Goal: Task Accomplishment & Management: Manage account settings

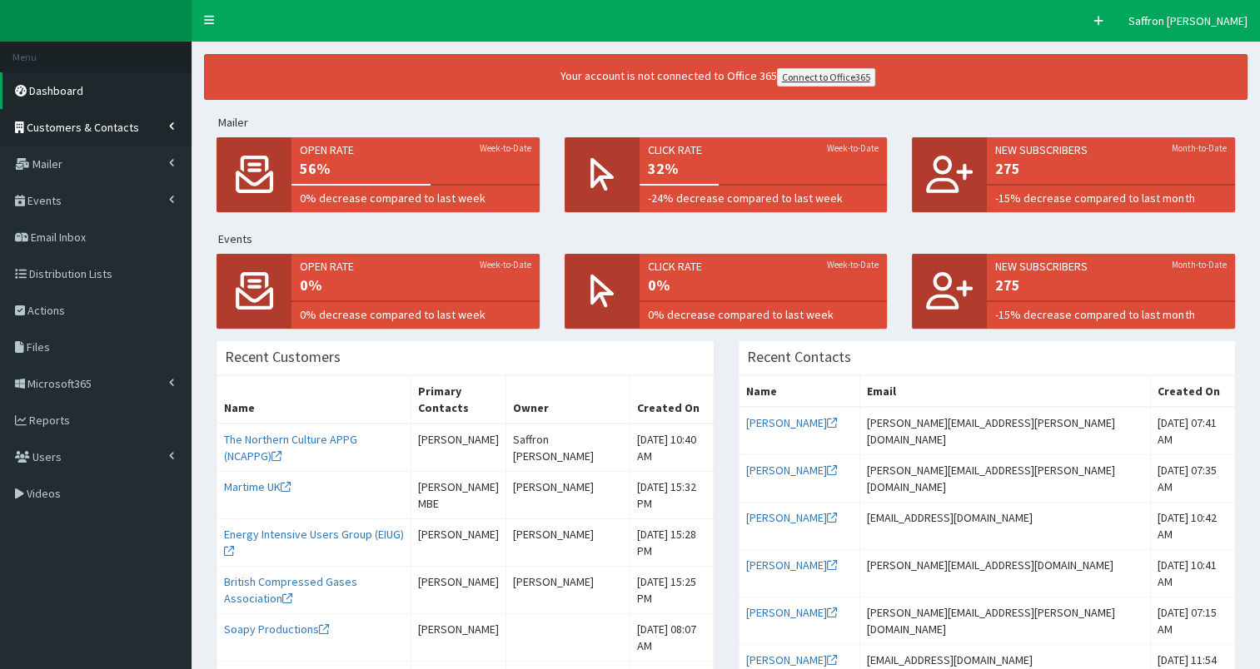
click at [86, 127] on span "Customers & Contacts" at bounding box center [83, 127] width 112 height 15
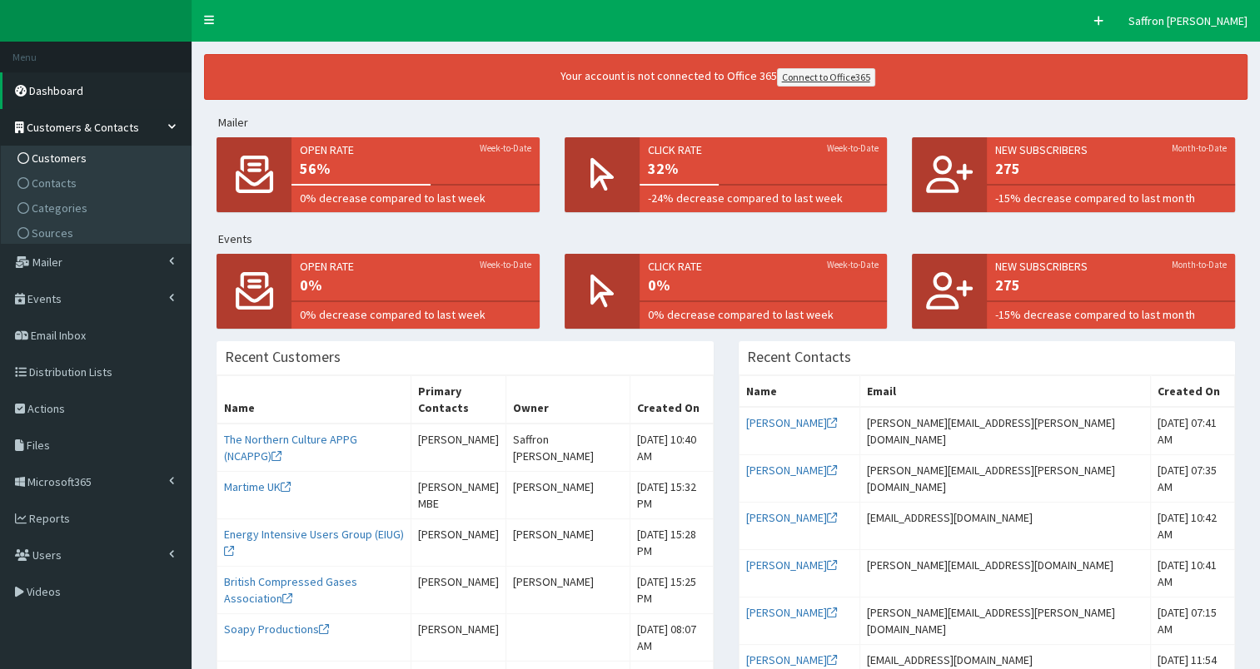
click at [63, 153] on span "Customers" at bounding box center [59, 158] width 55 height 15
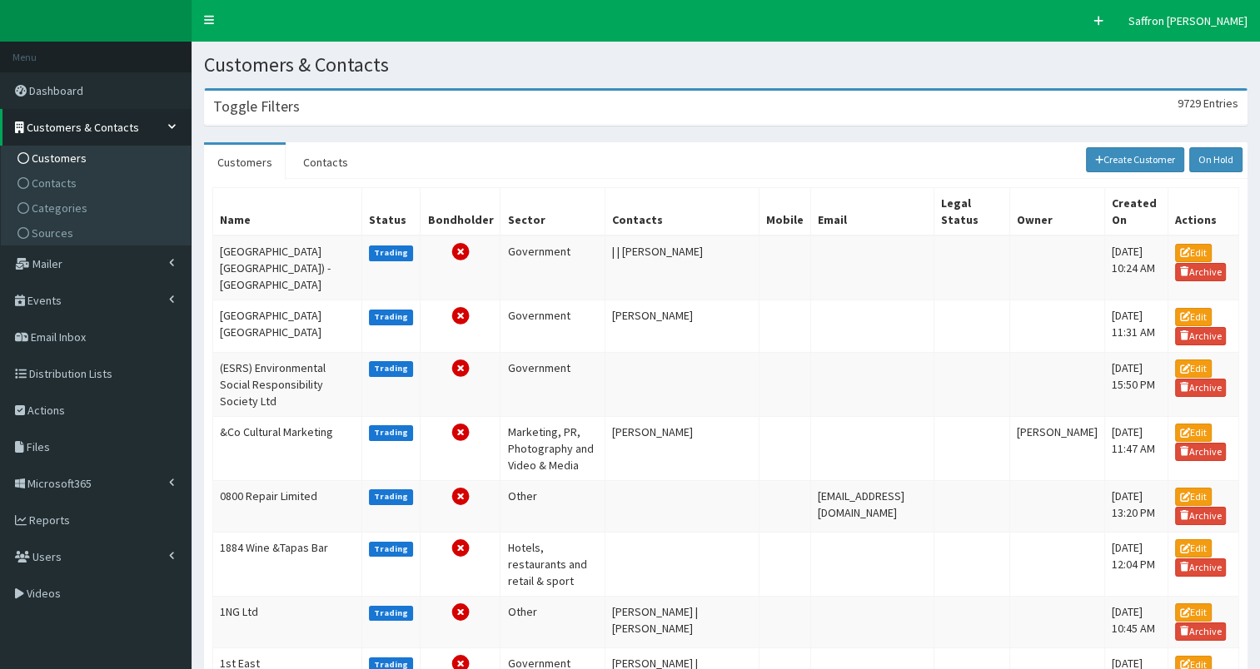
click at [398, 114] on div "Toggle Filters 9729 Entries" at bounding box center [725, 108] width 1041 height 34
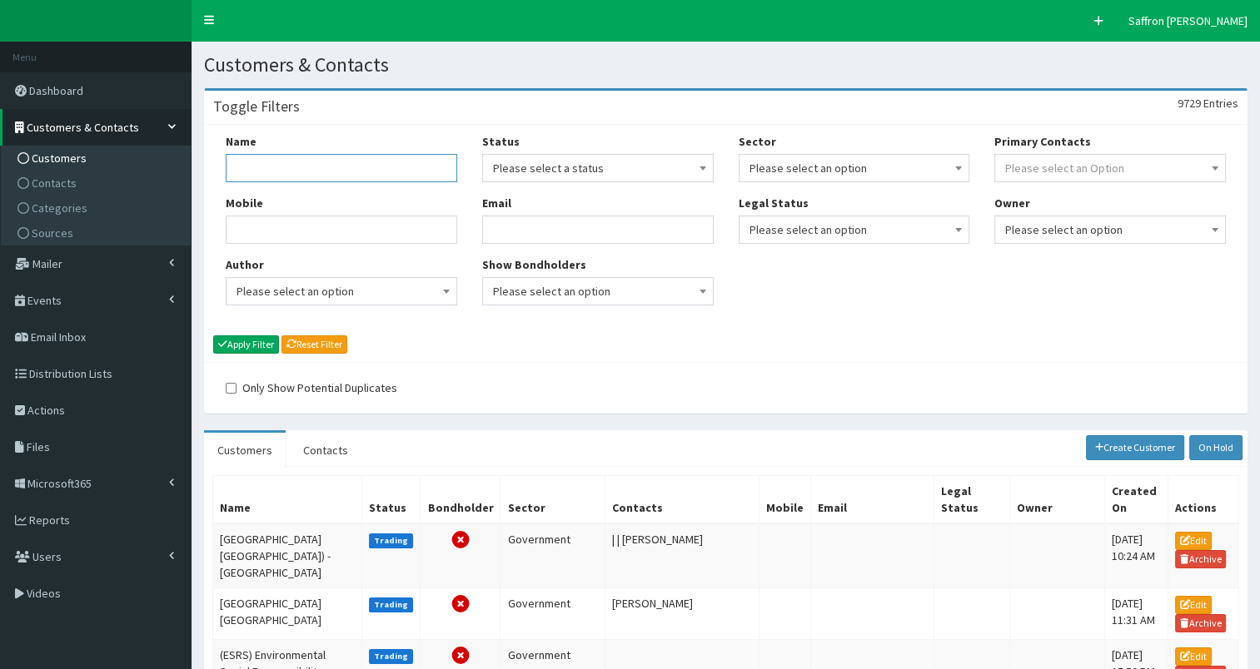
click at [368, 159] on input "Name" at bounding box center [341, 168] width 231 height 28
type input "rix"
click at [213, 336] on button "Apply Filter" at bounding box center [246, 345] width 66 height 18
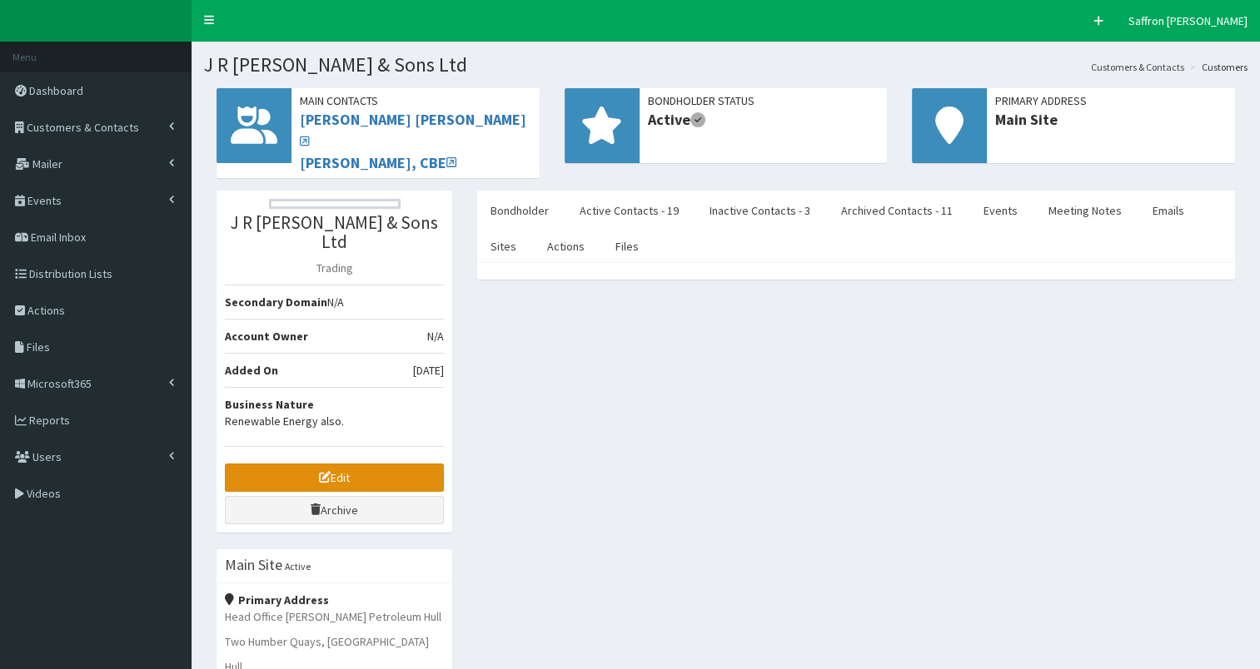
click at [381, 464] on link "Edit" at bounding box center [334, 478] width 219 height 28
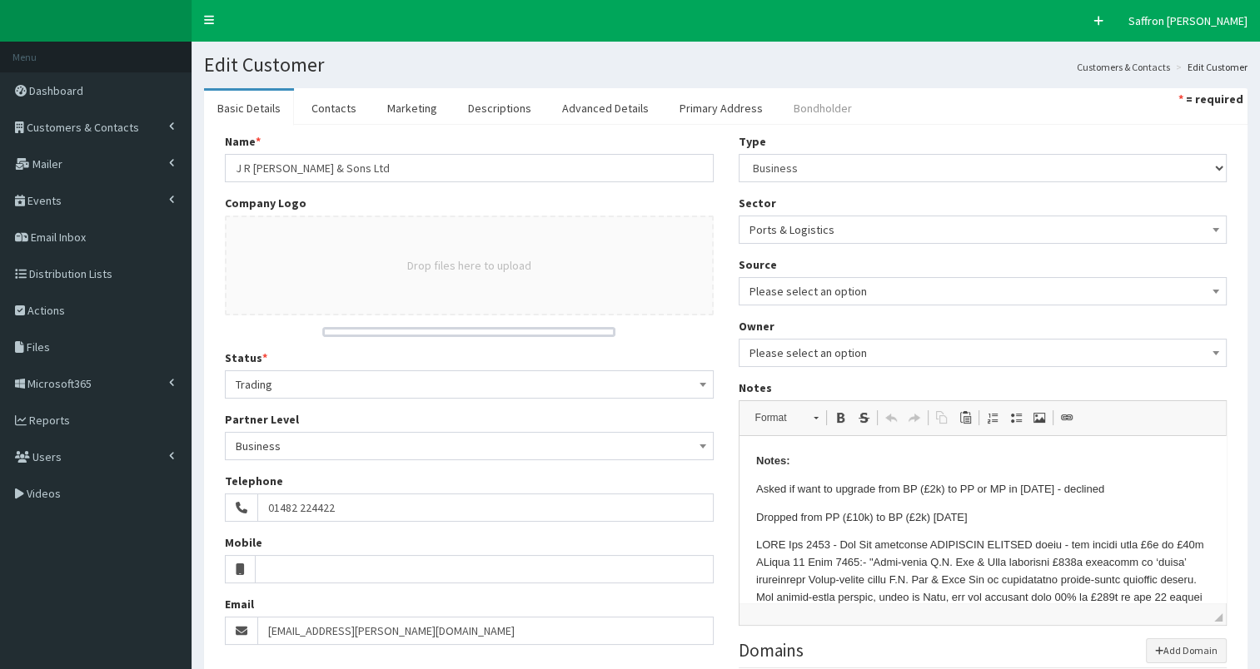
click at [788, 112] on link "Bondholder" at bounding box center [822, 108] width 85 height 35
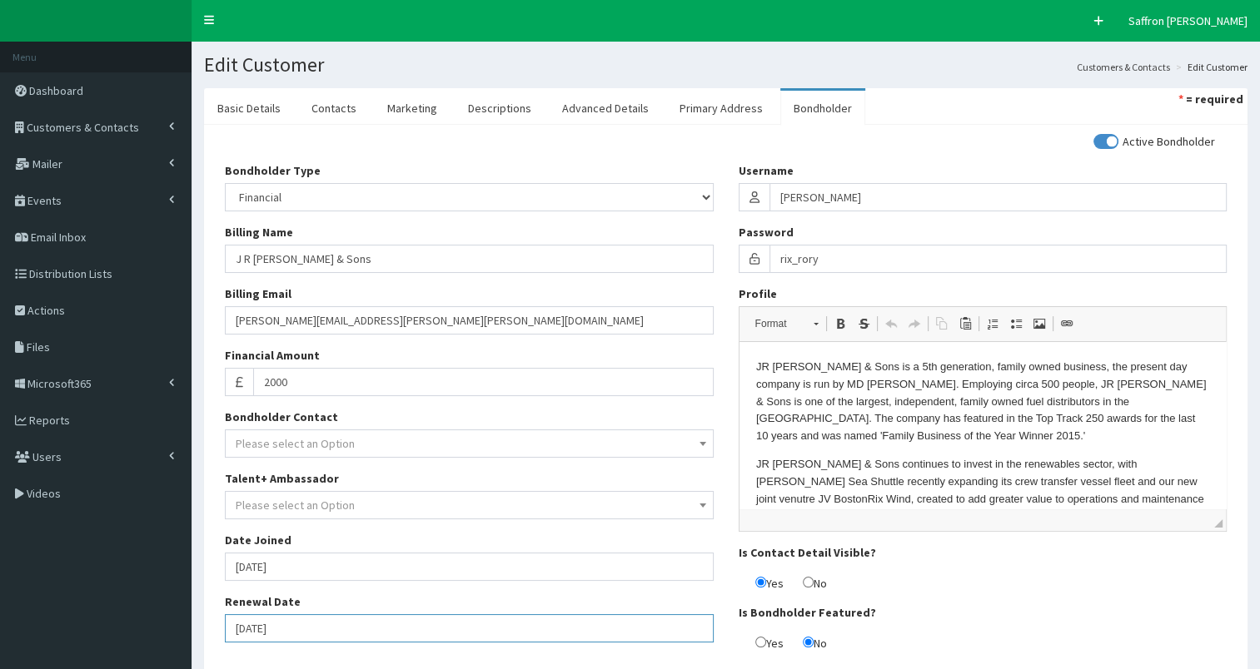
click at [313, 619] on input "[DATE]" at bounding box center [469, 628] width 489 height 28
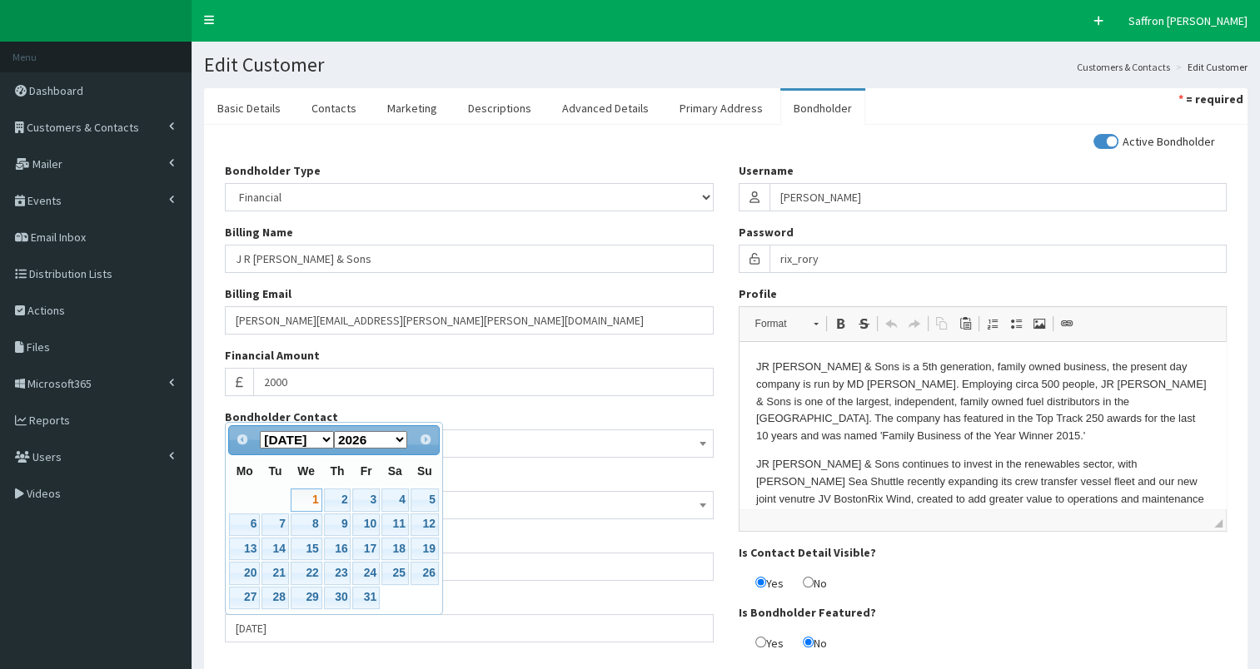
click at [319, 656] on div "Active Bondholder Bondholder Type Please select an Option In-kind Financial Bil…" at bounding box center [725, 398] width 1026 height 531
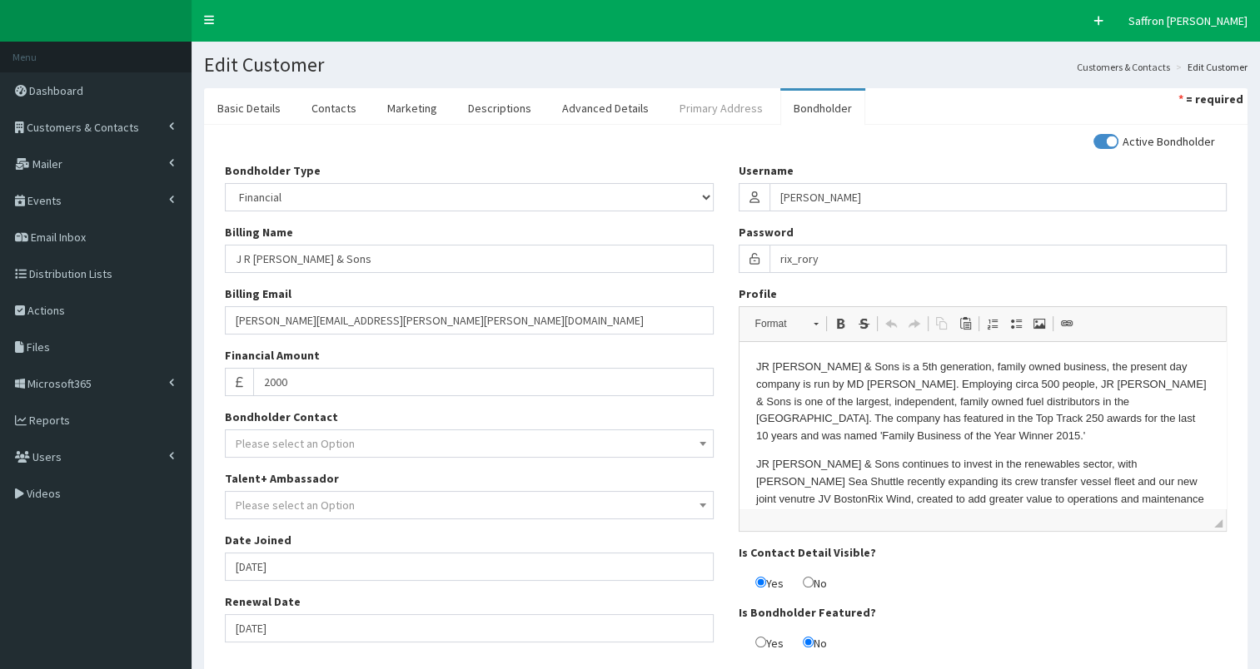
click at [736, 110] on link "Primary Address" at bounding box center [721, 108] width 110 height 35
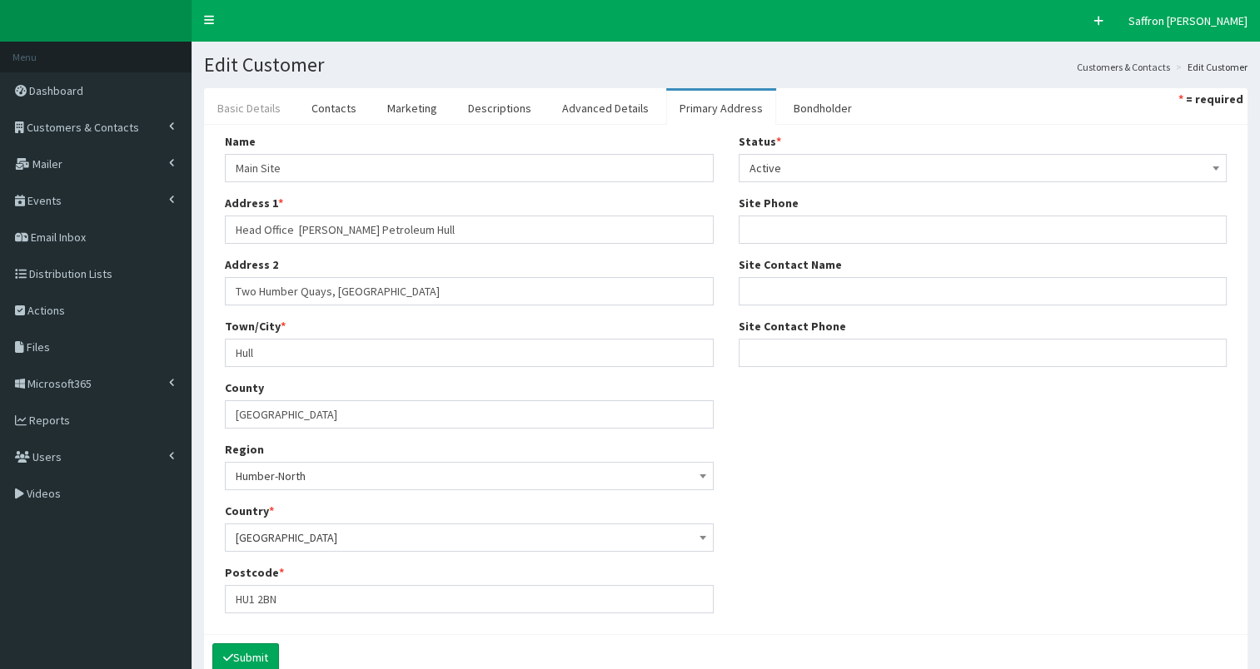
click at [240, 93] on link "Basic Details" at bounding box center [249, 108] width 90 height 35
